Goal: Find specific page/section: Find specific page/section

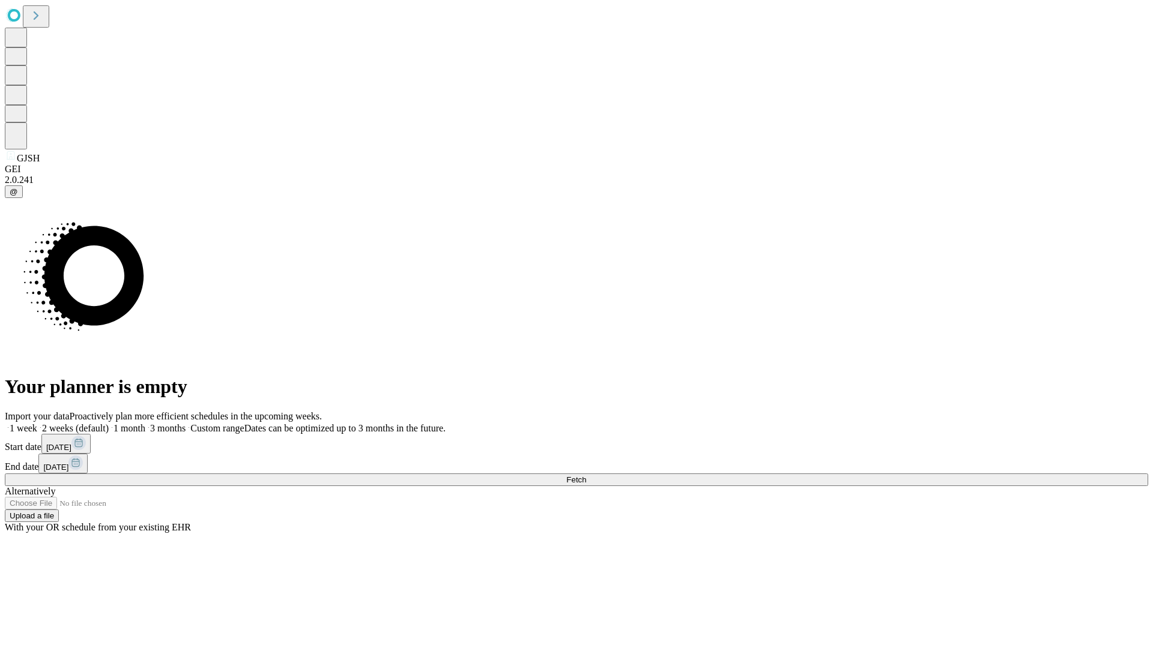
click at [586, 475] on span "Fetch" at bounding box center [576, 479] width 20 height 9
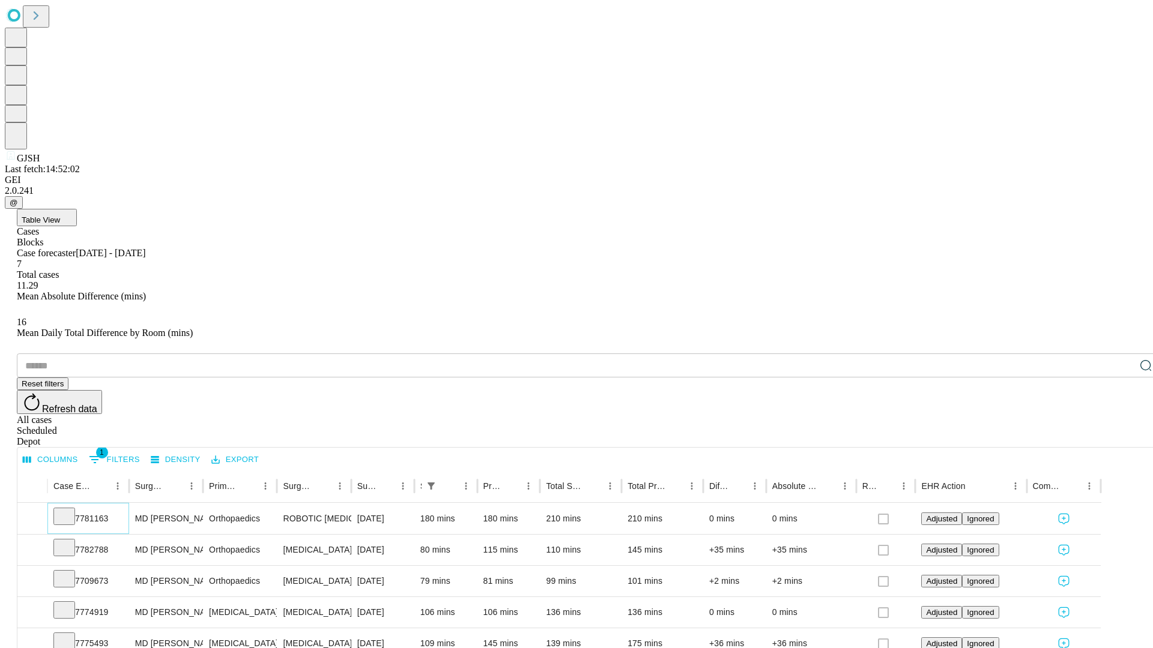
click at [70, 510] on icon at bounding box center [64, 516] width 12 height 12
